Goal: Transaction & Acquisition: Purchase product/service

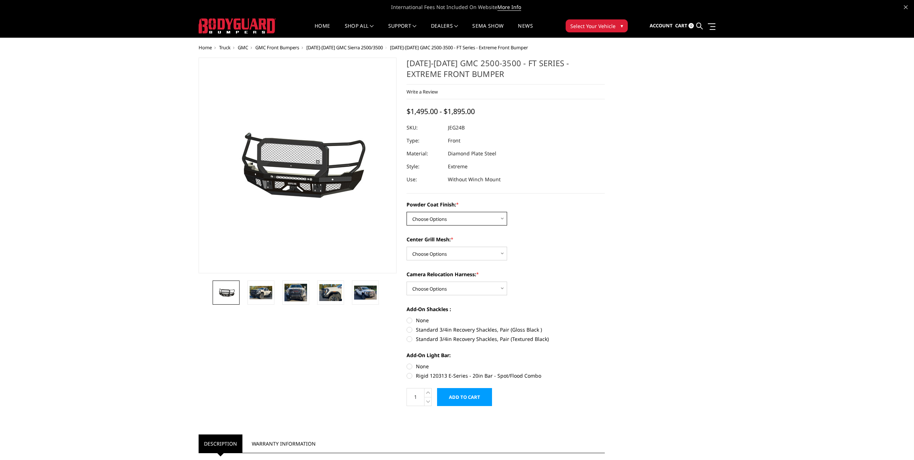
click at [438, 214] on select "Choose Options Bare Metal Gloss Black Powder Coat Textured Black Powder Coat" at bounding box center [457, 219] width 101 height 14
select select "3286"
click at [407, 212] on select "Choose Options Bare Metal Gloss Black Powder Coat Textured Black Powder Coat" at bounding box center [457, 219] width 101 height 14
click at [494, 254] on select "Choose Options WITH Expanded Metal in Center Grill WITHOUT Expanded Metal in Ce…" at bounding box center [457, 253] width 101 height 14
select select "3287"
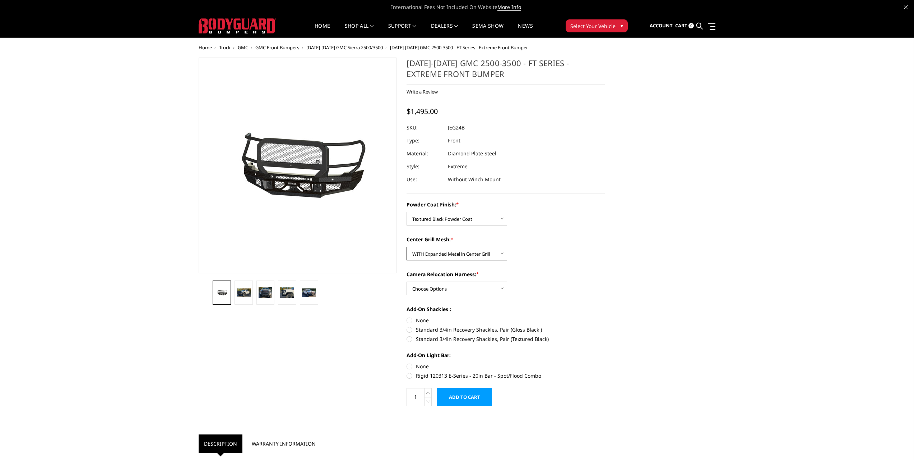
click at [407, 246] on select "Choose Options WITH Expanded Metal in Center Grill WITHOUT Expanded Metal in Ce…" at bounding box center [457, 253] width 101 height 14
click at [479, 287] on select "Choose Options WITH Camera Relocation Harness WITHOUT Camera Relocation Harness" at bounding box center [457, 288] width 101 height 14
select select "3289"
click at [407, 281] on select "Choose Options WITH Camera Relocation Harness WITHOUT Camera Relocation Harness" at bounding box center [457, 288] width 101 height 14
click at [243, 290] on img at bounding box center [244, 292] width 14 height 8
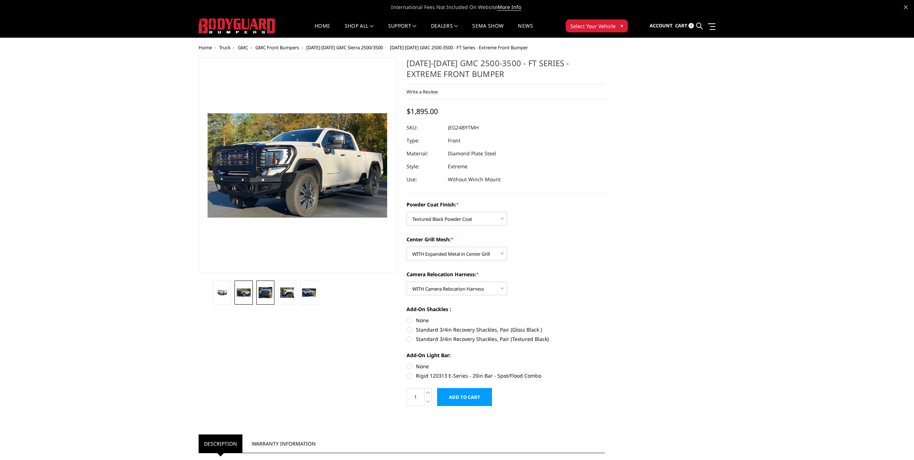
click at [267, 294] on img at bounding box center [266, 292] width 14 height 11
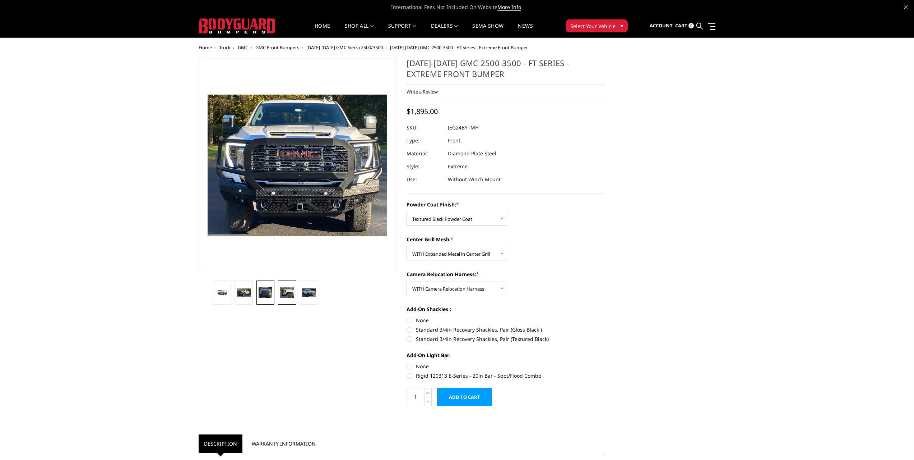
click at [289, 294] on img at bounding box center [287, 292] width 14 height 10
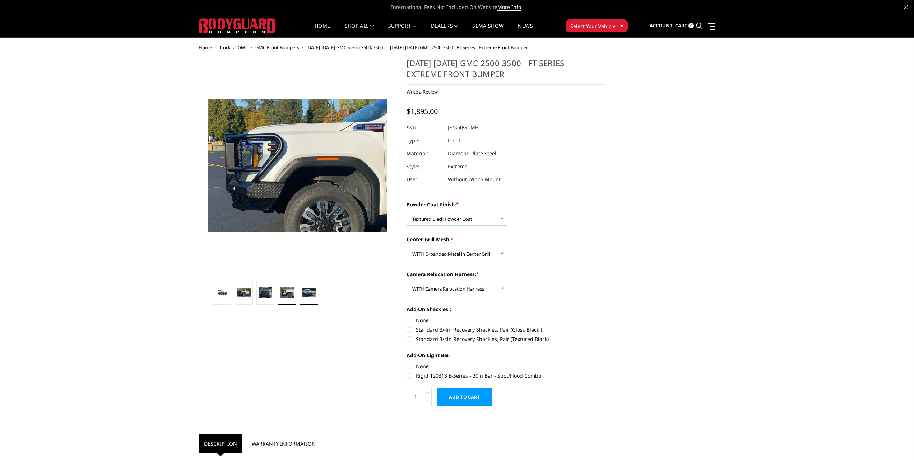
click at [310, 292] on img at bounding box center [309, 292] width 14 height 8
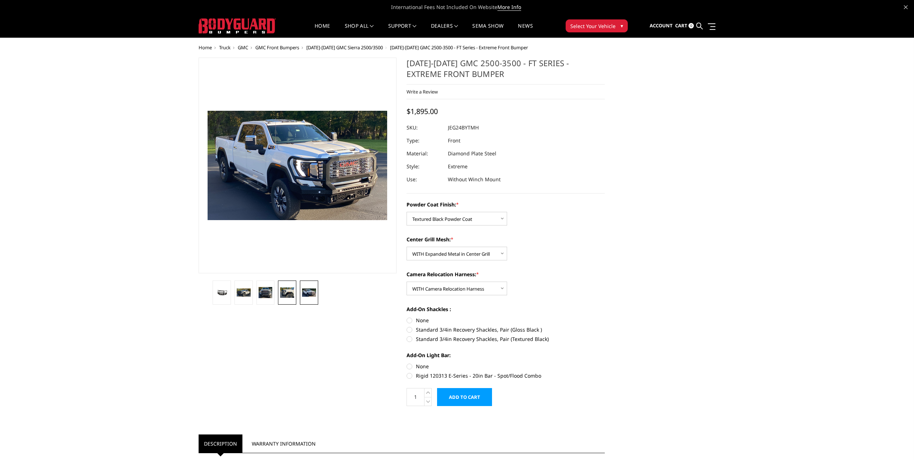
click at [285, 287] on link at bounding box center [287, 292] width 18 height 24
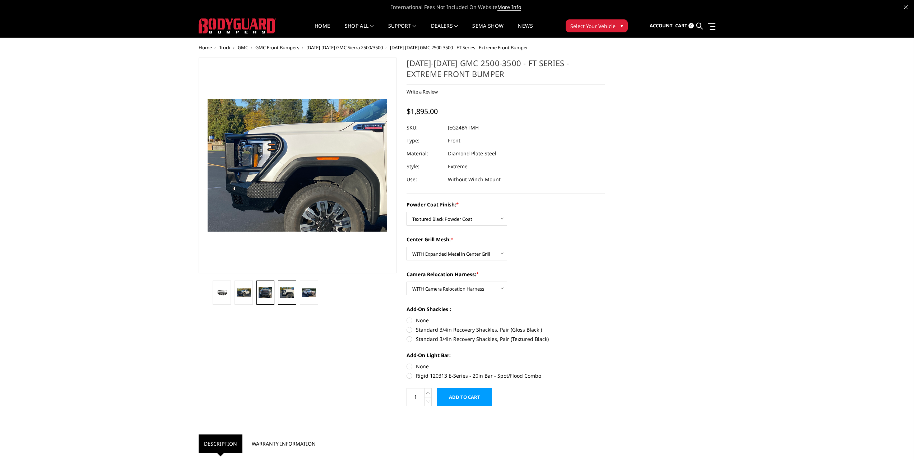
click at [265, 293] on img at bounding box center [266, 292] width 14 height 11
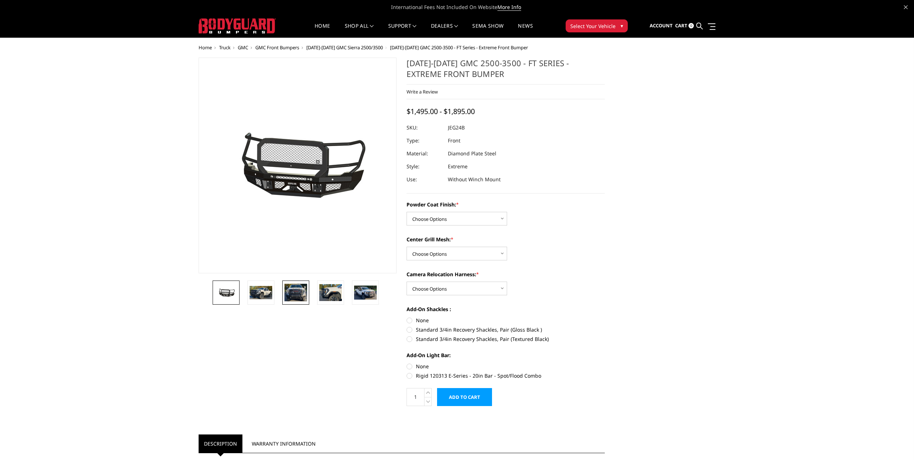
click at [287, 291] on img at bounding box center [296, 292] width 23 height 18
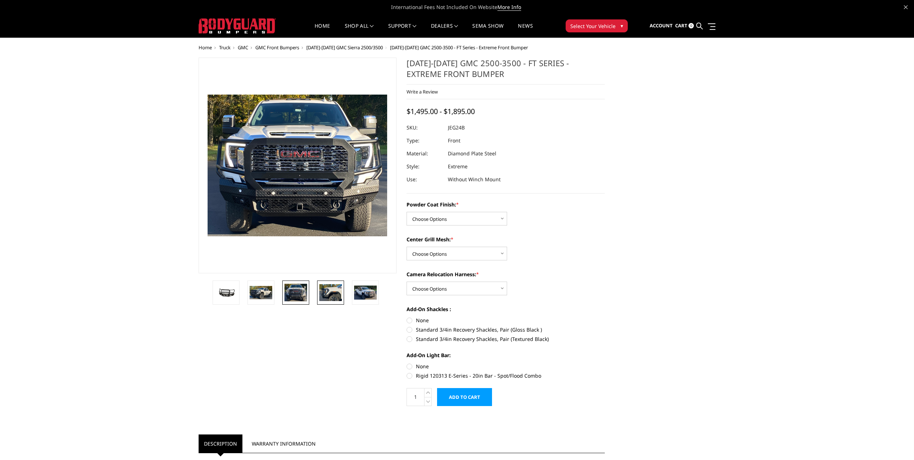
click at [332, 293] on img at bounding box center [330, 292] width 23 height 17
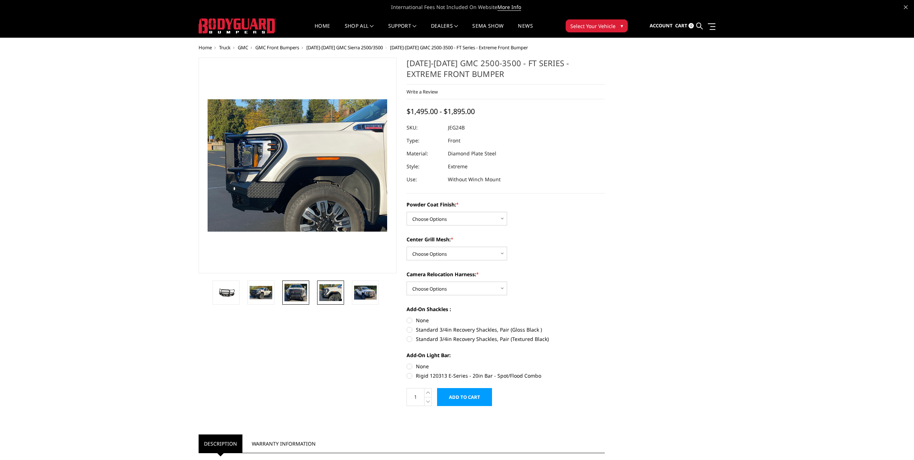
click at [301, 294] on img at bounding box center [296, 292] width 23 height 18
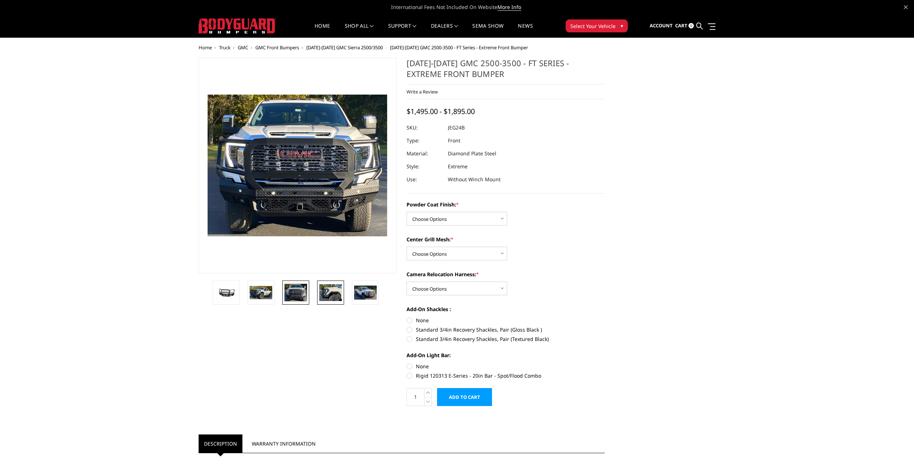
click at [334, 295] on img at bounding box center [330, 292] width 23 height 17
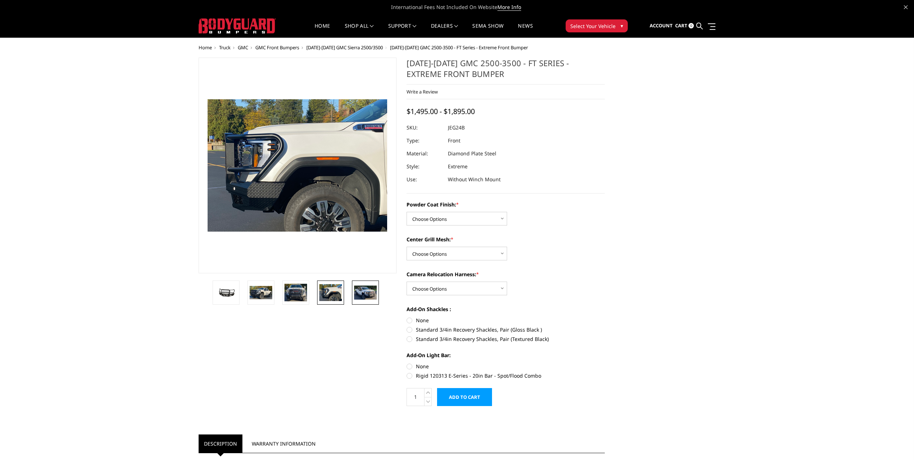
click at [370, 292] on img at bounding box center [365, 292] width 23 height 14
